Goal: Information Seeking & Learning: Learn about a topic

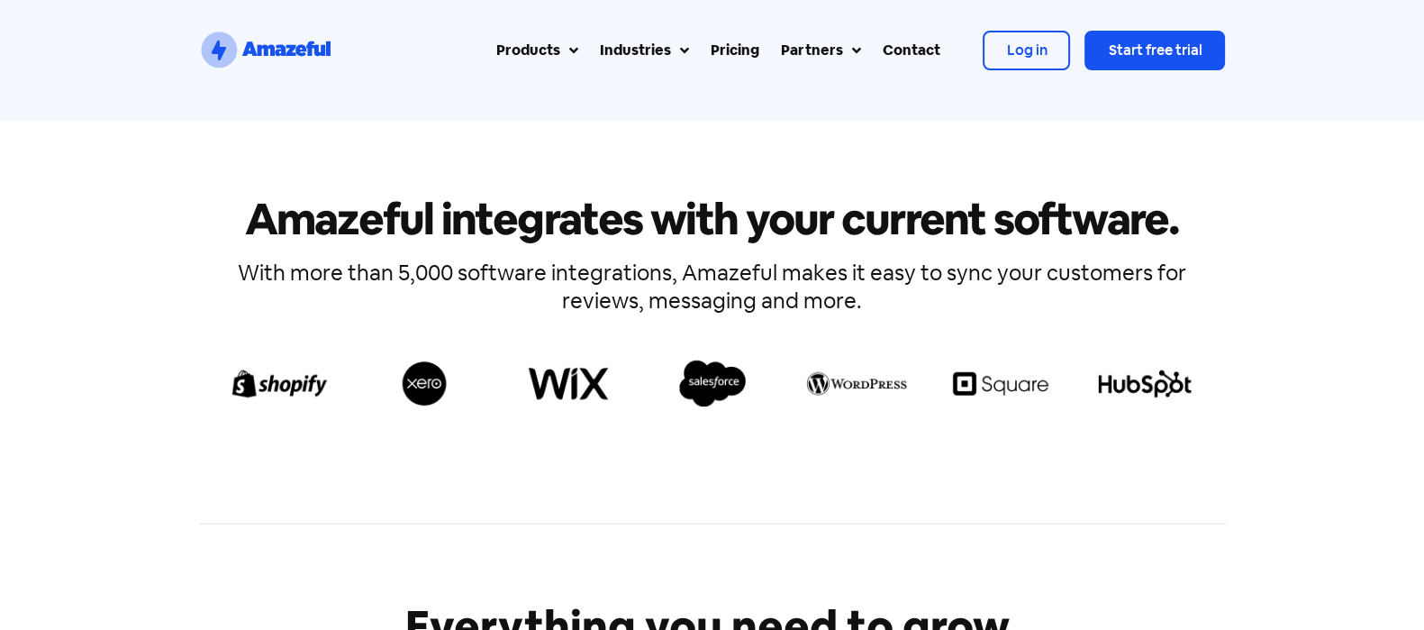
scroll to position [5596, 0]
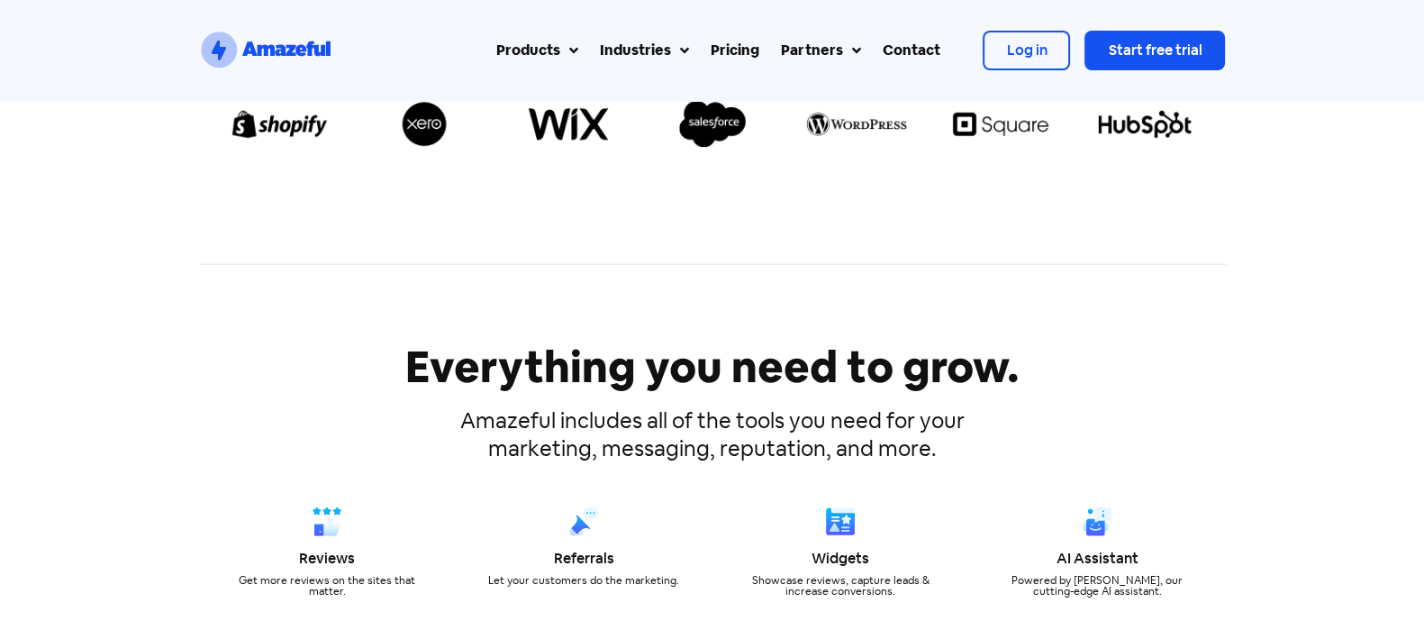
drag, startPoint x: 0, startPoint y: 0, endPoint x: 168, endPoint y: 278, distance: 325.3
click at [168, 278] on div at bounding box center [712, 264] width 1406 height 46
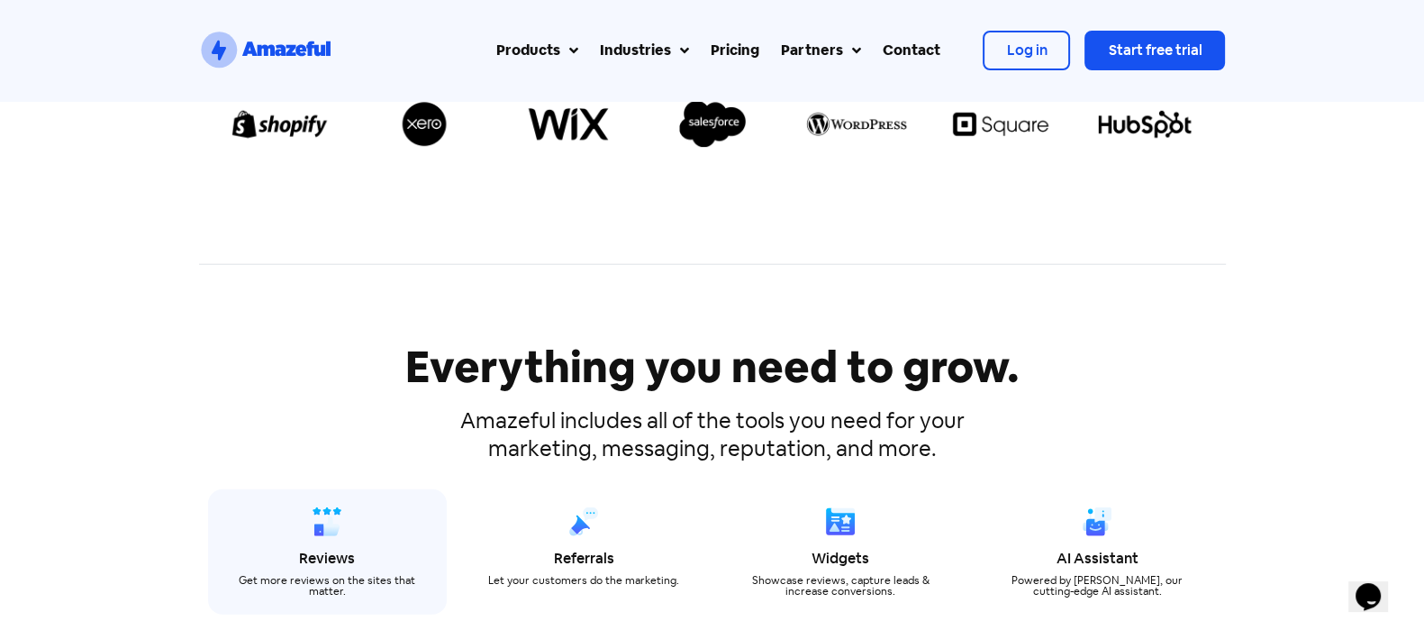
scroll to position [0, 0]
click at [343, 551] on div "Reviews" at bounding box center [327, 558] width 185 height 14
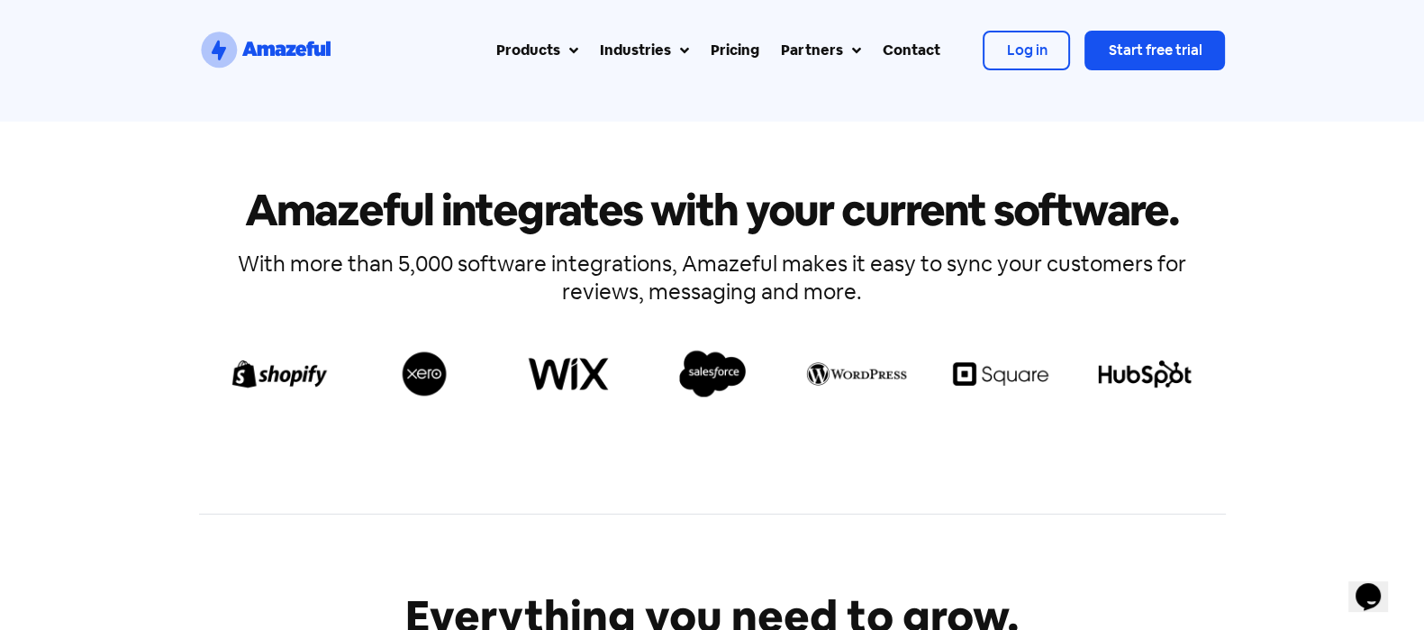
scroll to position [7208, 0]
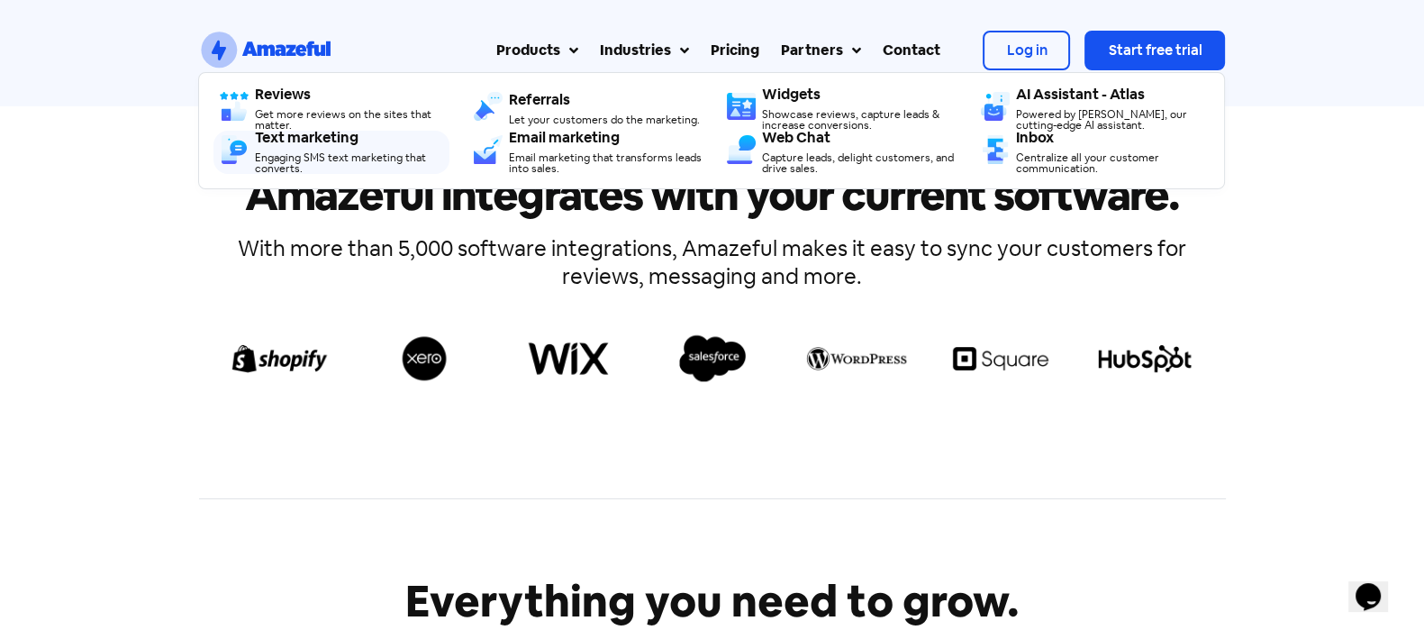
click at [311, 158] on div "Engaging SMS text marketing that converts." at bounding box center [352, 163] width 194 height 22
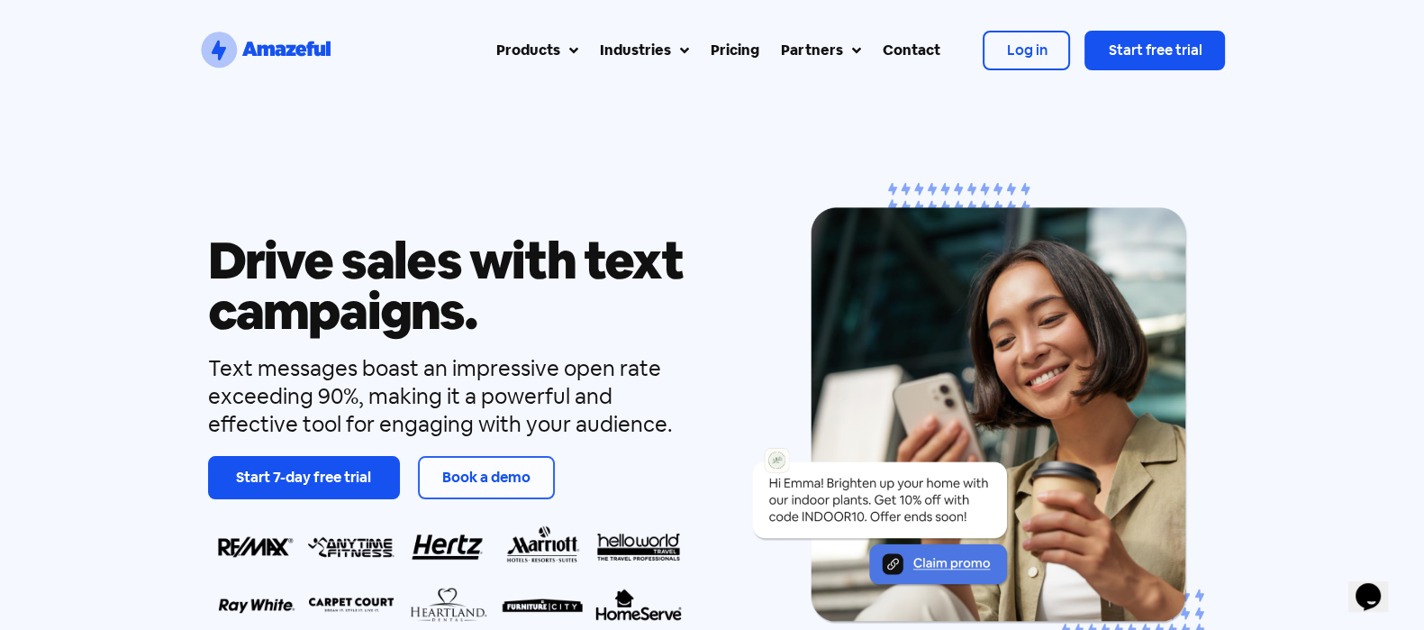
click at [420, 284] on h1 "Drive sales with text campaigns." at bounding box center [447, 285] width 479 height 101
click at [68, 316] on div "Drive sales with text campaigns. Text messages boast an impressive open rate ex…" at bounding box center [712, 434] width 1424 height 666
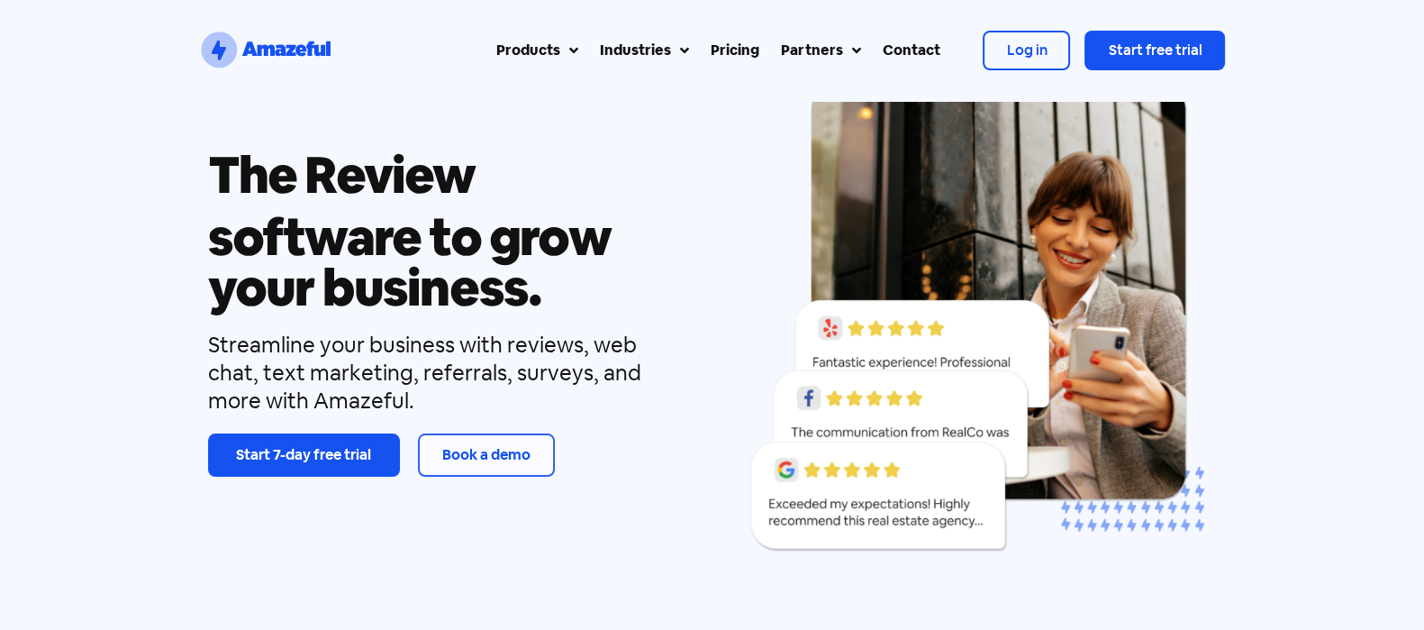
scroll to position [123, 0]
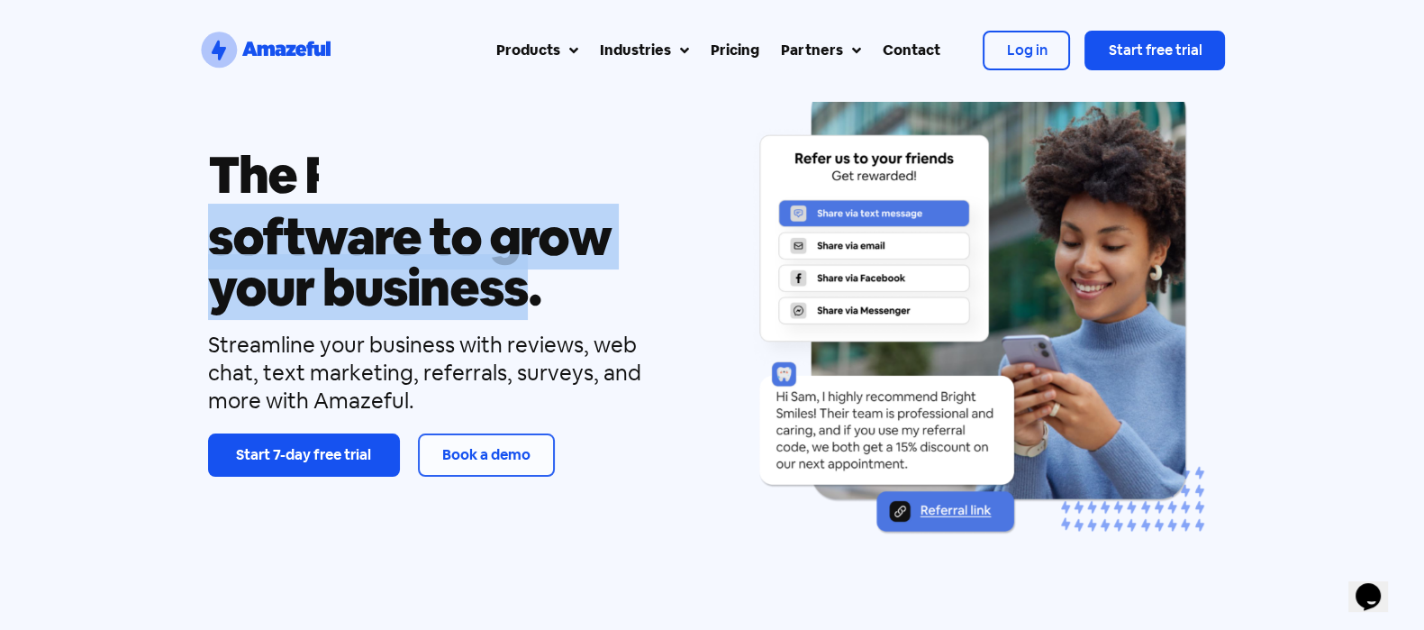
drag, startPoint x: 261, startPoint y: 235, endPoint x: 523, endPoint y: 281, distance: 266.1
click at [523, 281] on h1 "software to grow your business." at bounding box center [447, 262] width 479 height 101
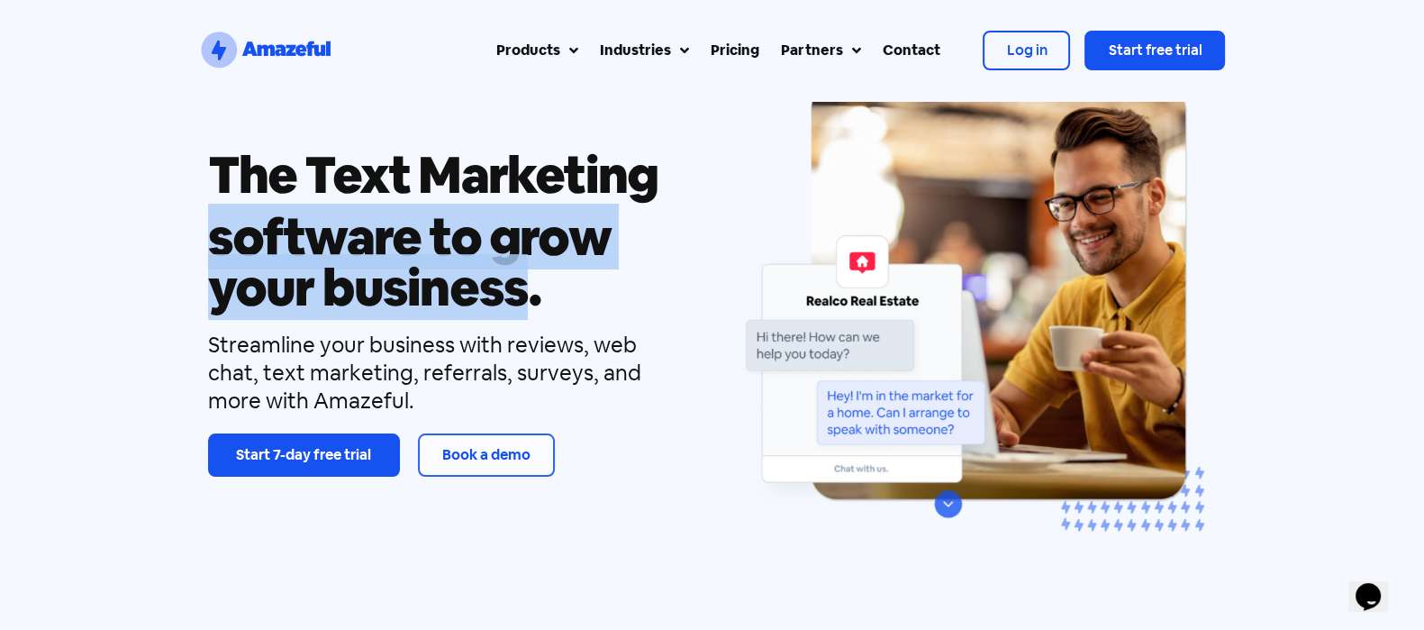
click at [104, 215] on div "The Review Referral Web Chat Text Marketing Inbox software to grow your busines…" at bounding box center [712, 310] width 1424 height 666
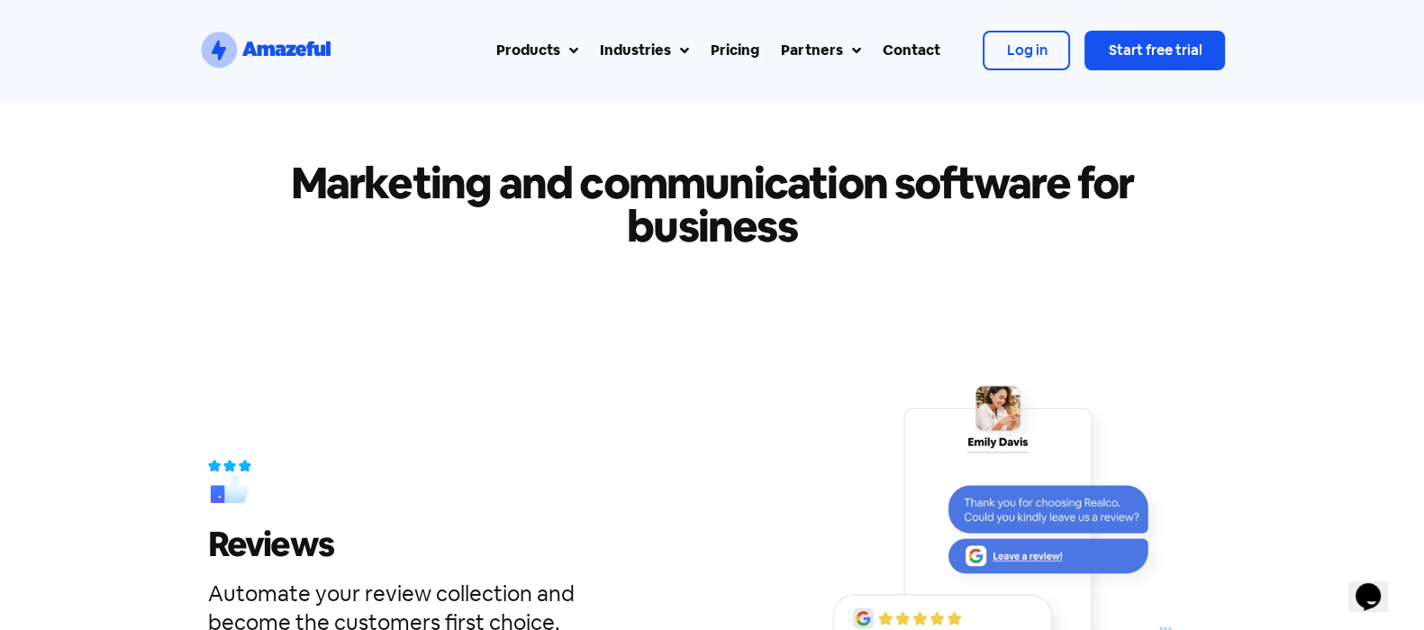
scroll to position [1670, 0]
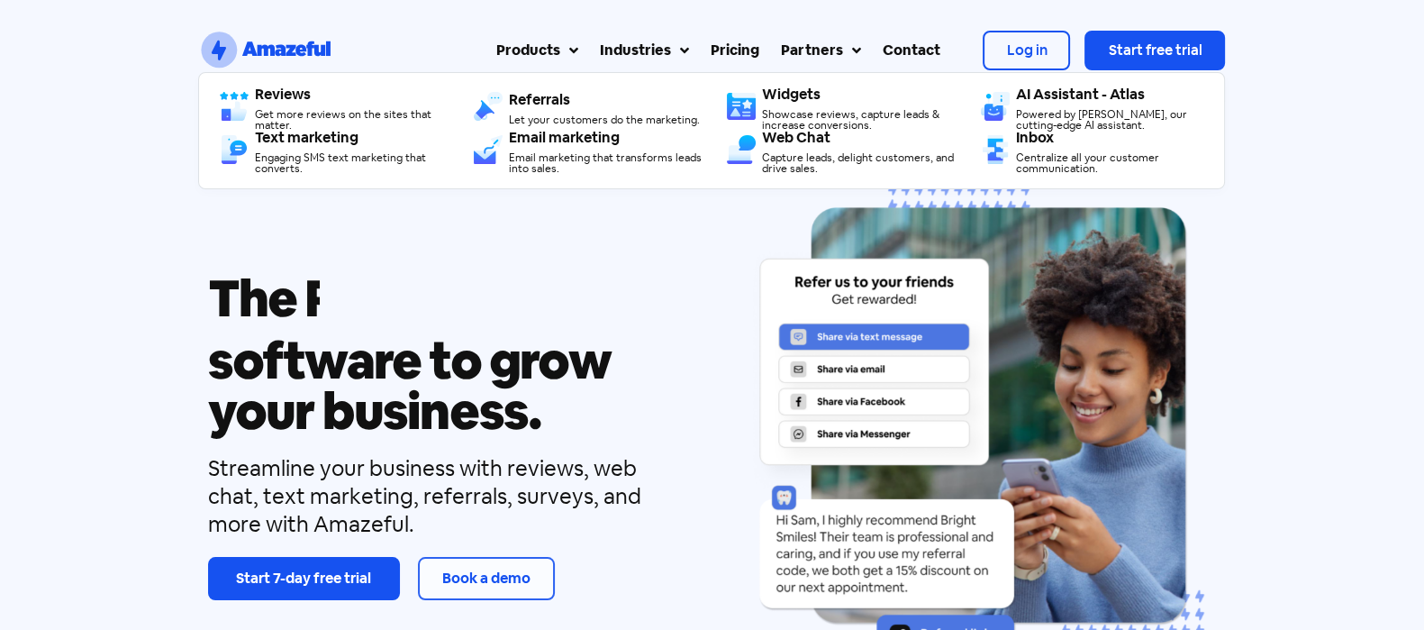
click at [557, 102] on div "Referrals​" at bounding box center [606, 100] width 194 height 14
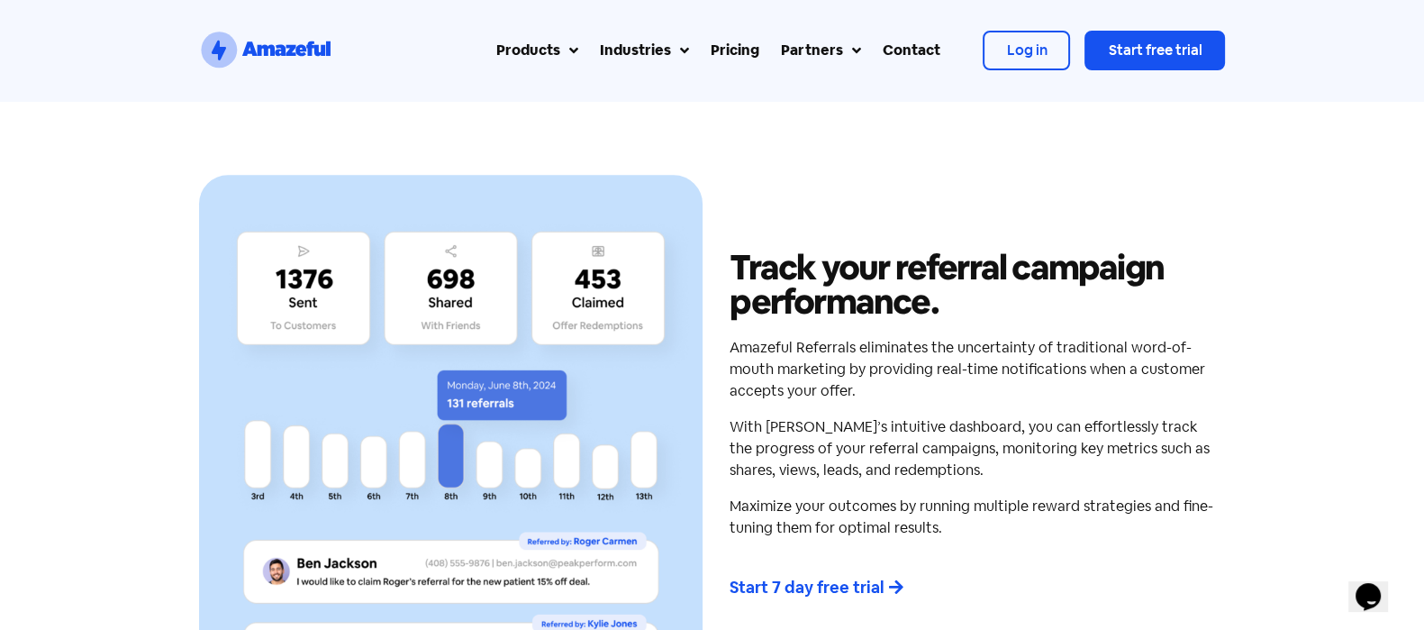
scroll to position [1981, 0]
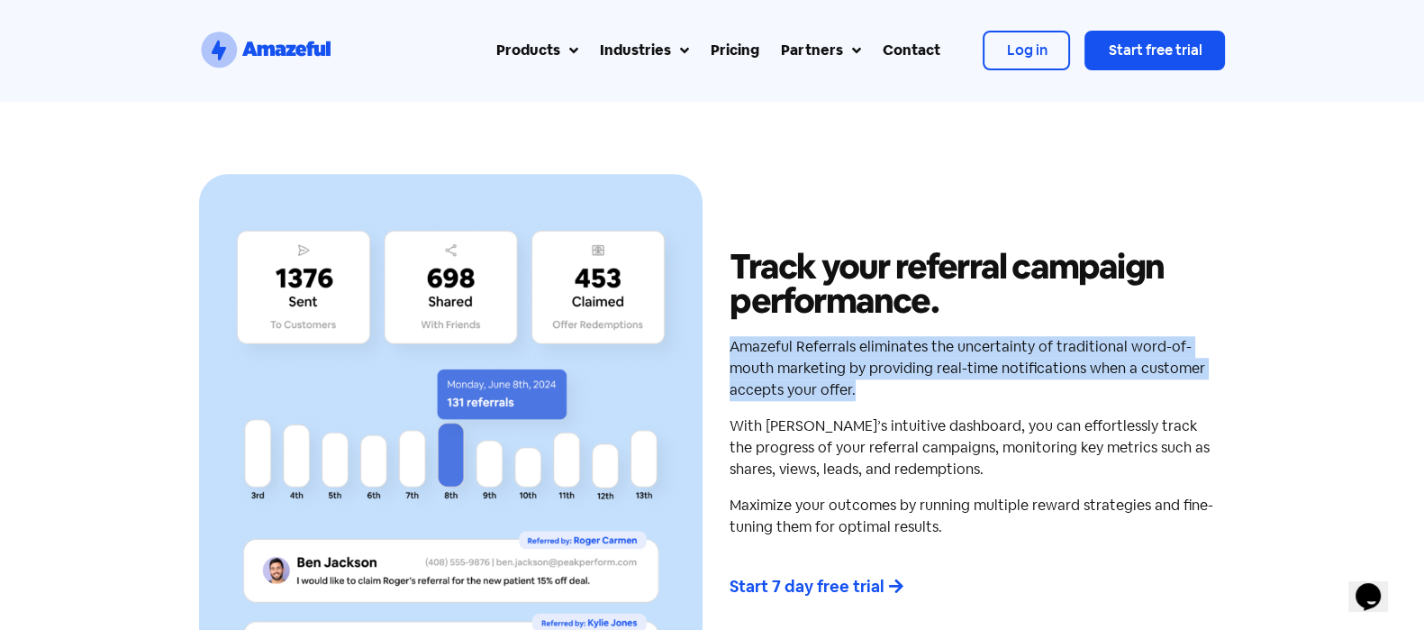
drag, startPoint x: 722, startPoint y: 340, endPoint x: 1066, endPoint y: 399, distance: 349.1
click at [1066, 399] on div "Track your referral campaign performance. Amazeful Referrals eliminates the unc…" at bounding box center [972, 426] width 504 height 504
copy p "Amazeful Referrals eliminates the uncertainty of traditional word-of-mouth mark…"
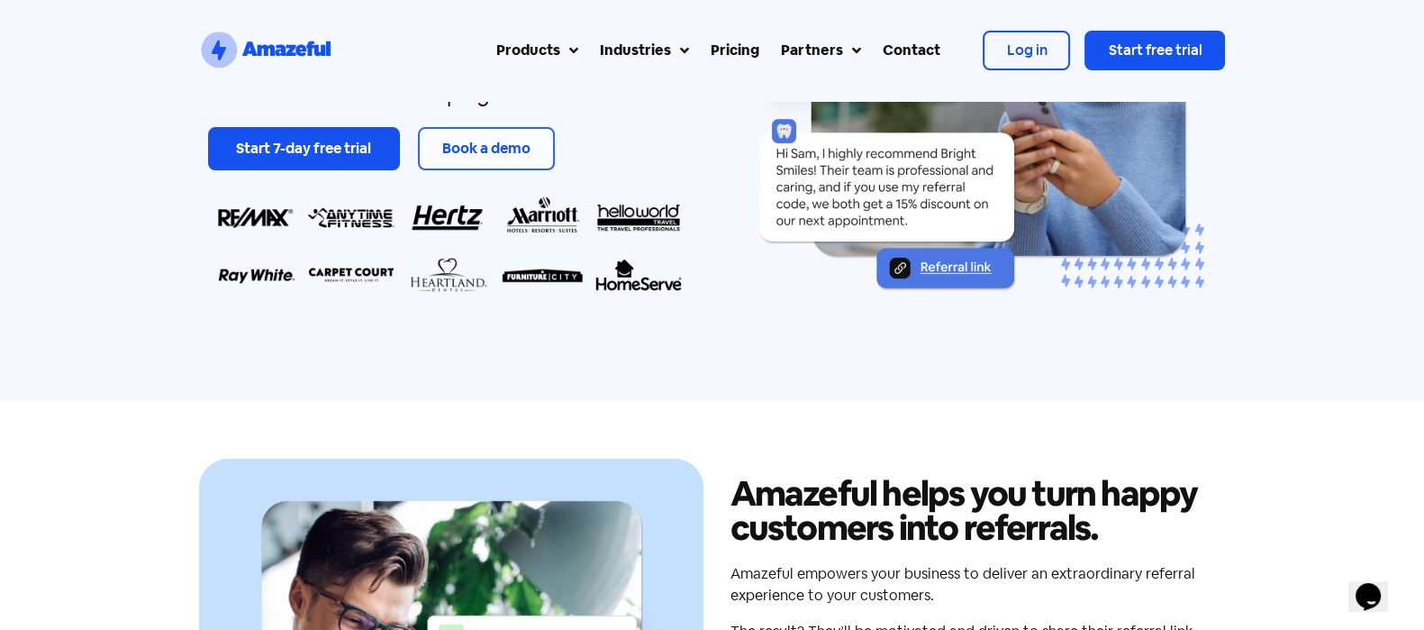
scroll to position [74, 0]
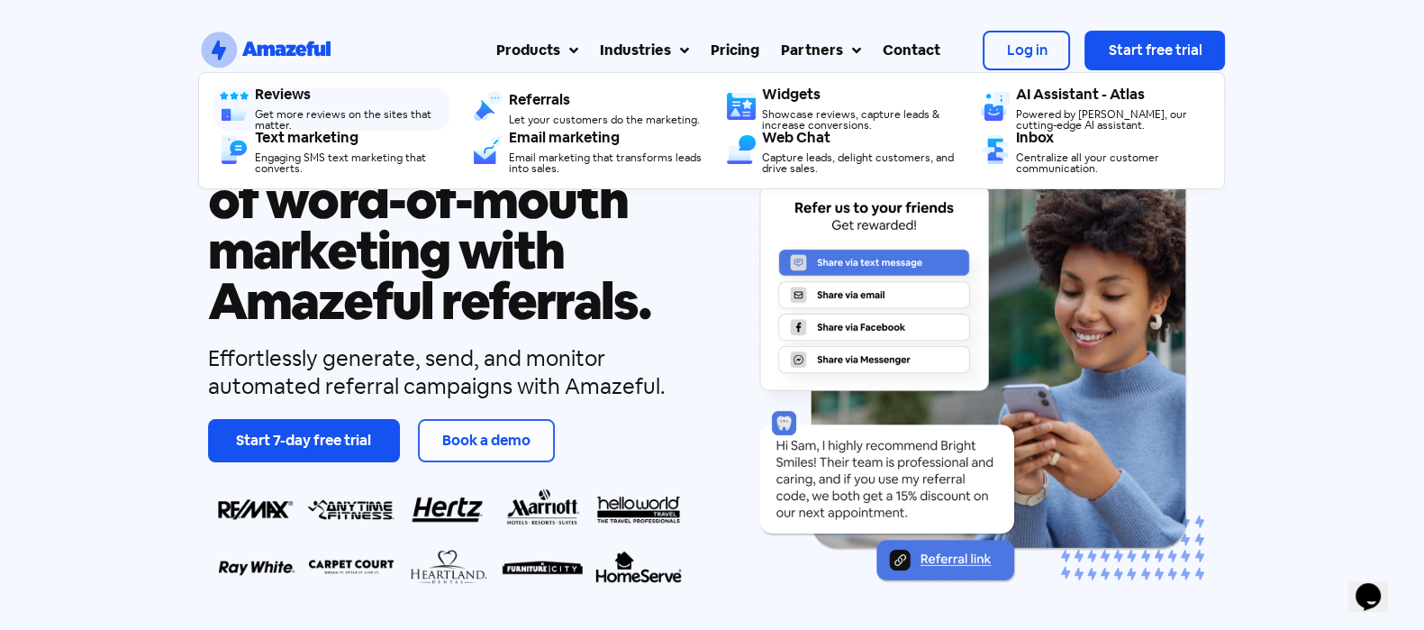
click at [303, 104] on div "Reviews Get more reviews on the sites that matter." at bounding box center [352, 108] width 194 height 43
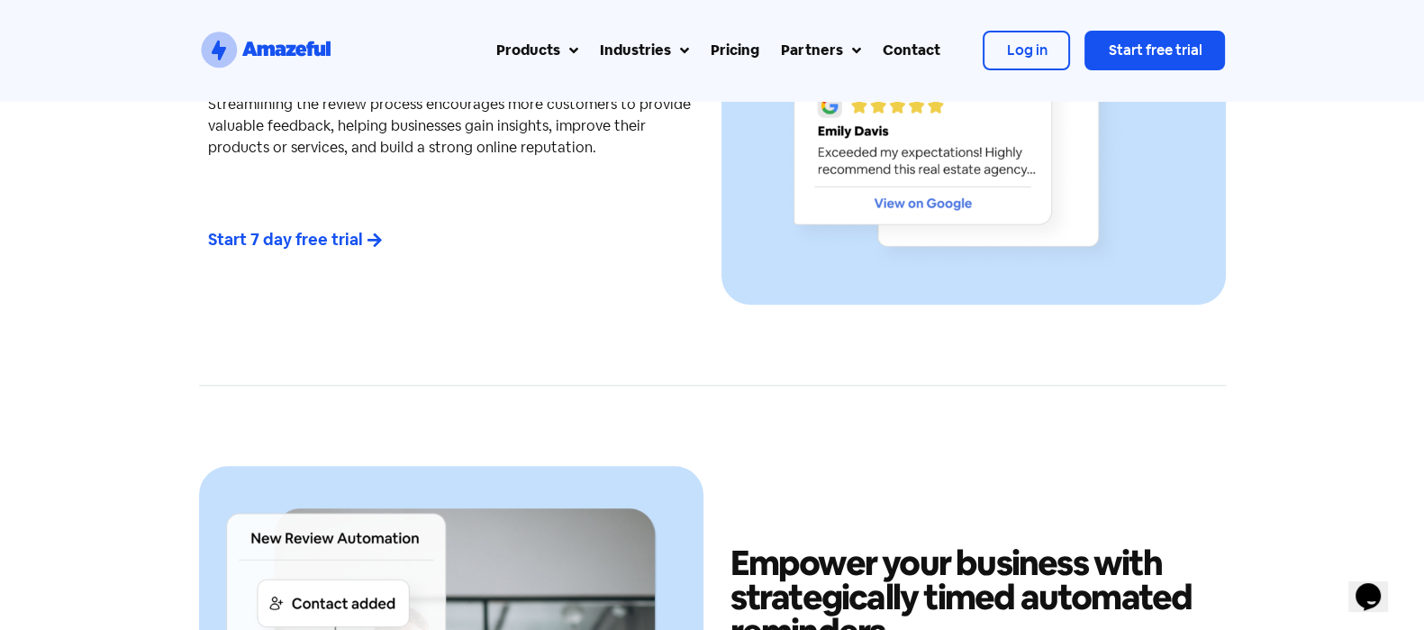
scroll to position [2147, 0]
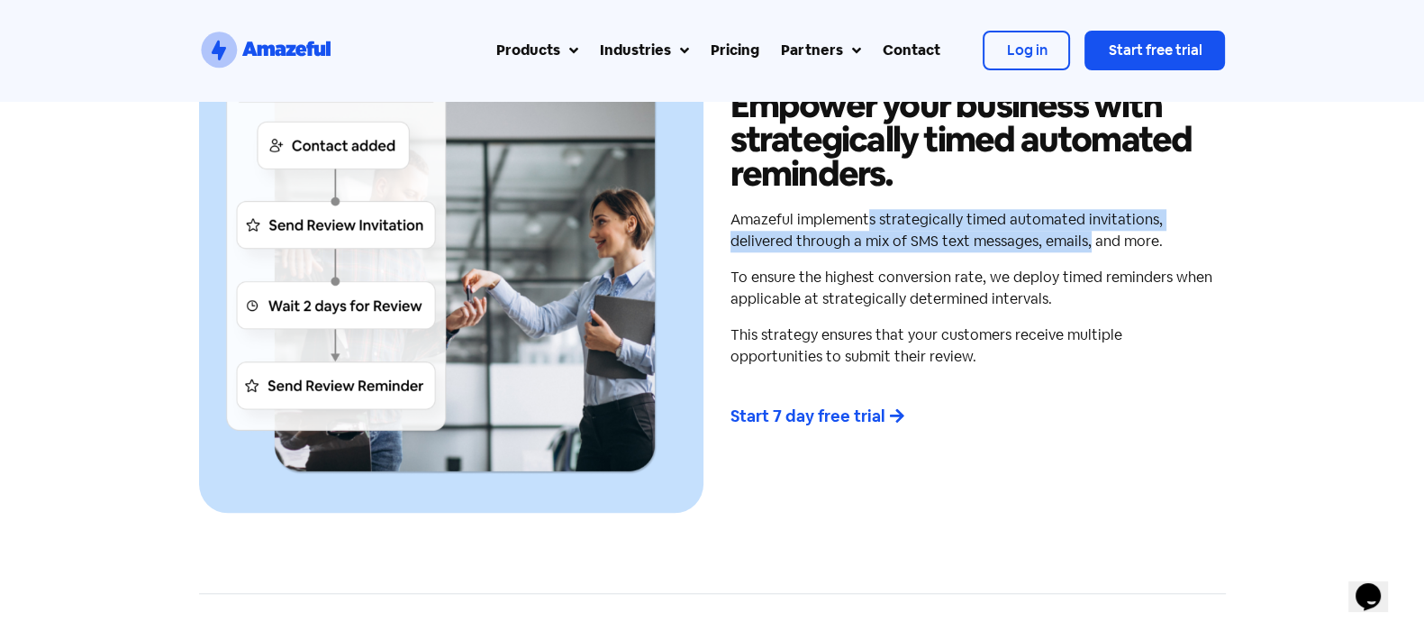
drag, startPoint x: 870, startPoint y: 221, endPoint x: 1086, endPoint y: 240, distance: 217.0
click at [1086, 240] on p "Amazeful implements strategically timed automated invitations, delivered throug…" at bounding box center [973, 230] width 486 height 43
copy p "s strategically timed automated invitations, delivered through a mix of SMS tex…"
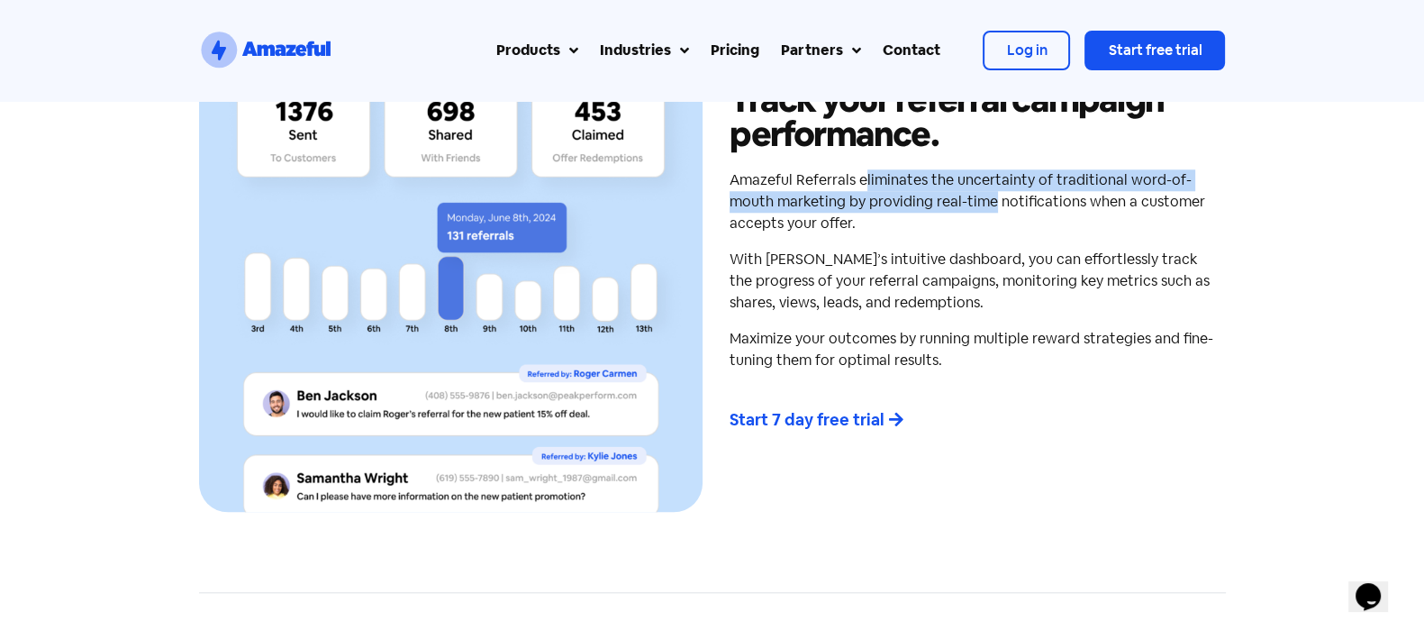
drag, startPoint x: 862, startPoint y: 177, endPoint x: 992, endPoint y: 205, distance: 133.5
click at [992, 205] on p "Amazeful Referrals eliminates the uncertainty of traditional word-of-mouth mark…" at bounding box center [972, 201] width 486 height 65
click at [879, 168] on div "Track your referral campaign performance. Amazeful Referrals eliminates the unc…" at bounding box center [972, 259] width 504 height 504
drag, startPoint x: 884, startPoint y: 179, endPoint x: 994, endPoint y: 211, distance: 114.3
click at [994, 211] on p "Amazeful Referrals eliminates the uncertainty of traditional word-of-mouth mark…" at bounding box center [972, 201] width 486 height 65
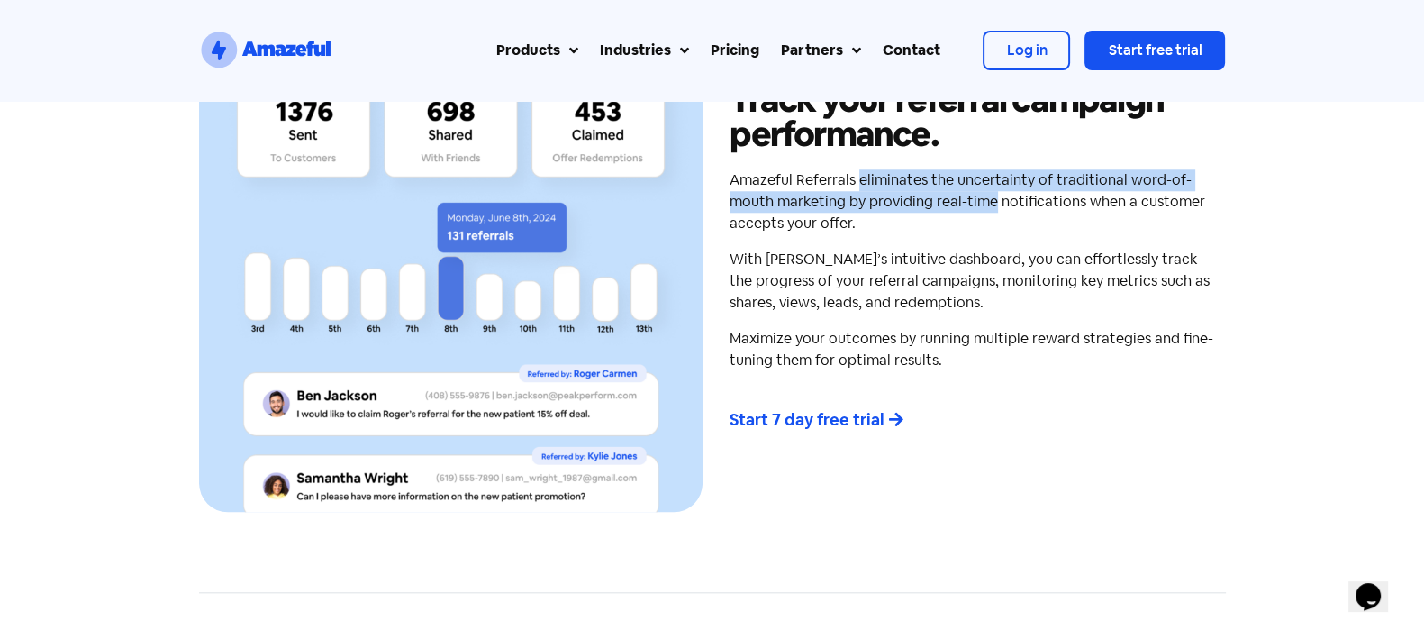
copy p "eliminates the uncertainty of traditional word-of-mouth marketing by providing …"
